Goal: Information Seeking & Learning: Find contact information

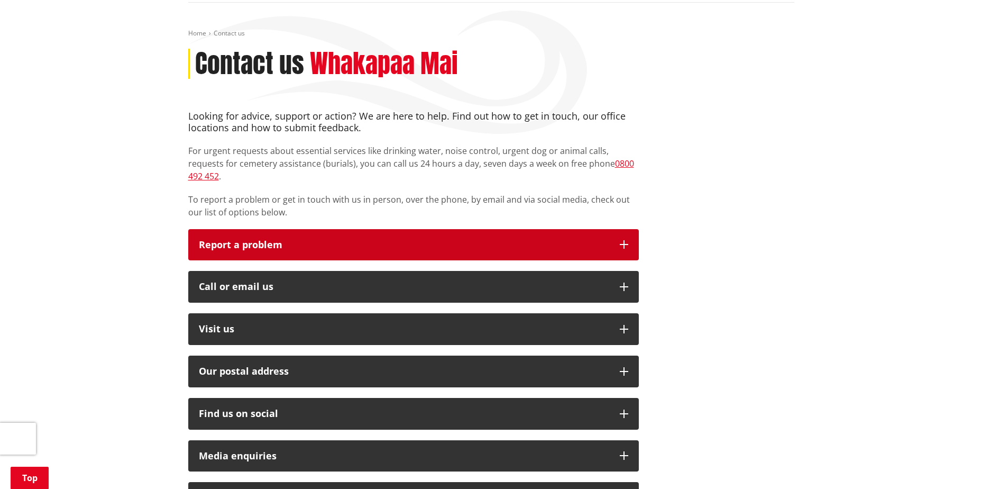
scroll to position [159, 0]
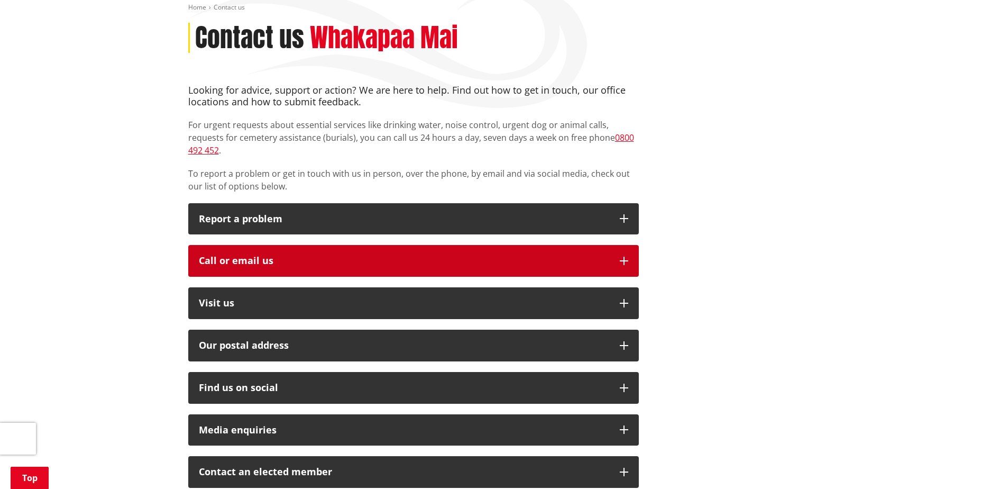
click at [623, 257] on icon "button" at bounding box center [624, 261] width 8 height 8
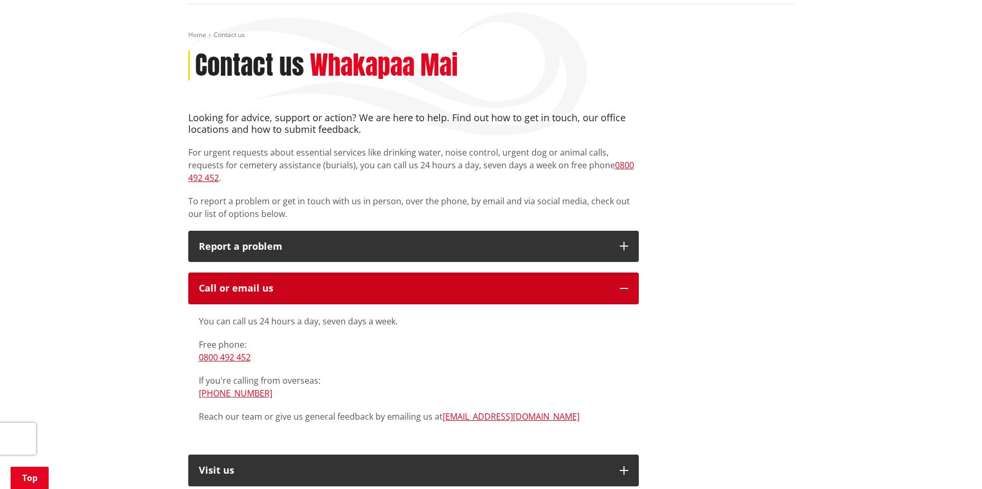
scroll to position [106, 0]
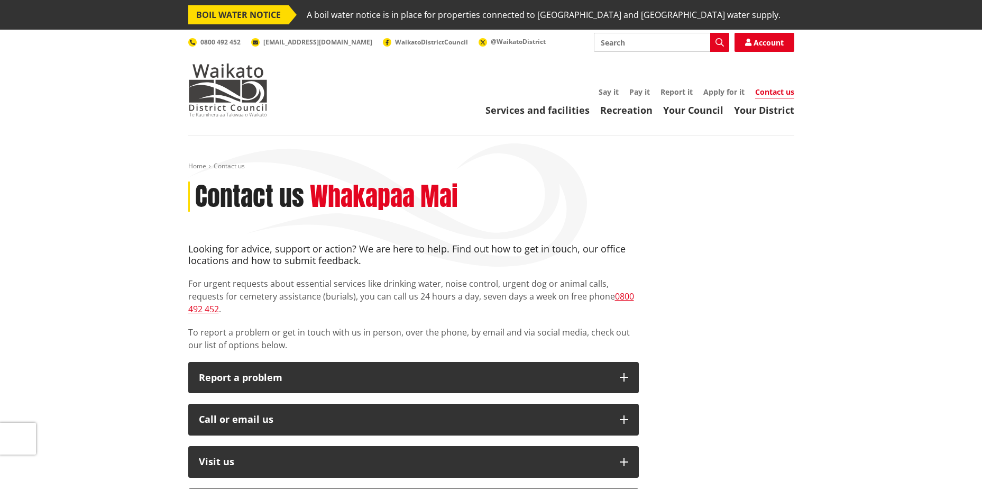
click at [461, 186] on div "Contact us Whakapaa Mai" at bounding box center [491, 196] width 606 height 31
